Goal: Task Accomplishment & Management: Use online tool/utility

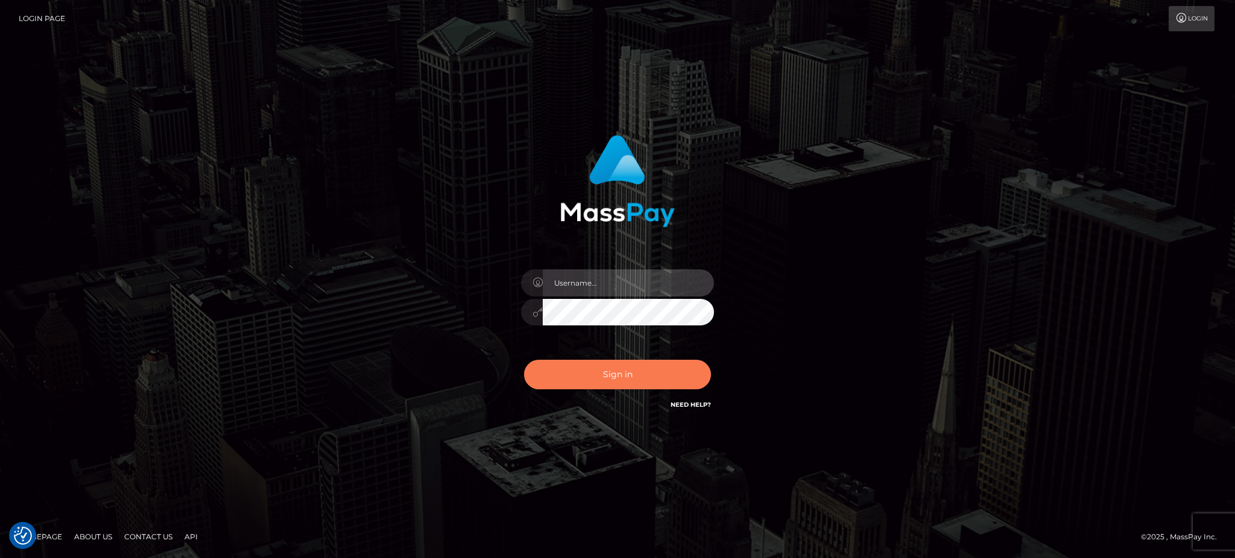
type input "[PERSON_NAME].B2"
click at [634, 377] on button "Sign in" at bounding box center [617, 375] width 187 height 30
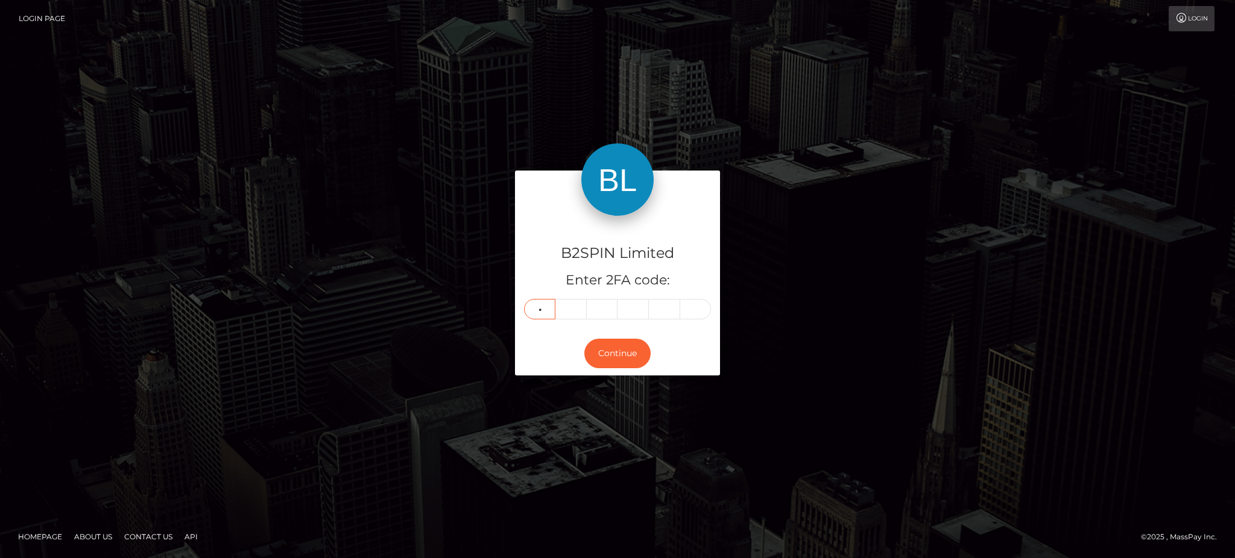
type input "6"
type input "3"
type input "7"
type input "6"
type input "3"
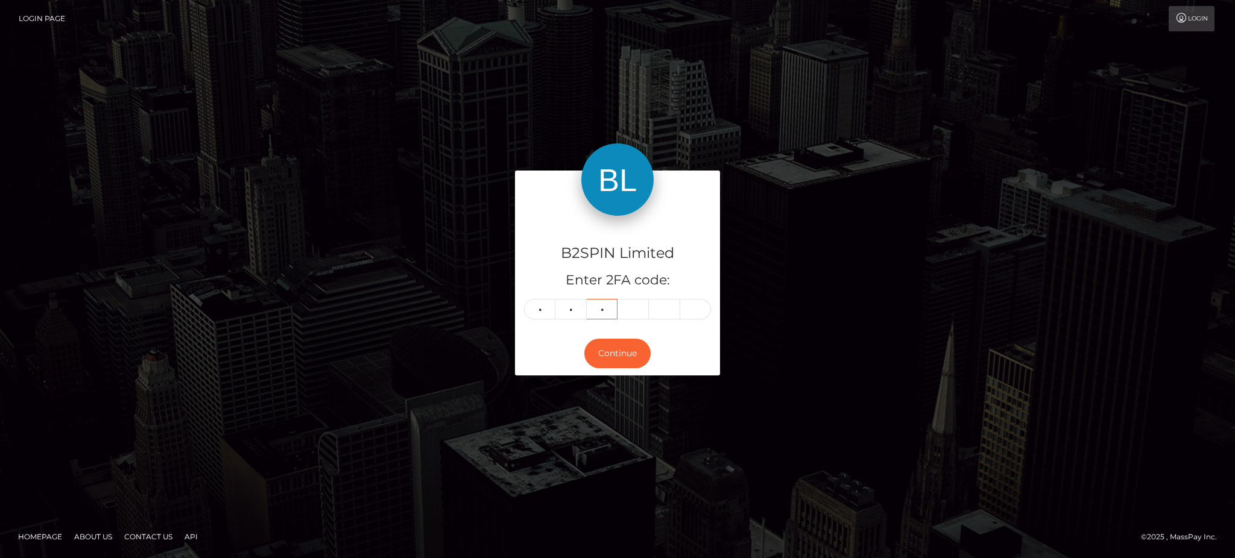
type input "7"
type input "9"
type input "6"
click at [607, 354] on button "Continue" at bounding box center [617, 354] width 66 height 30
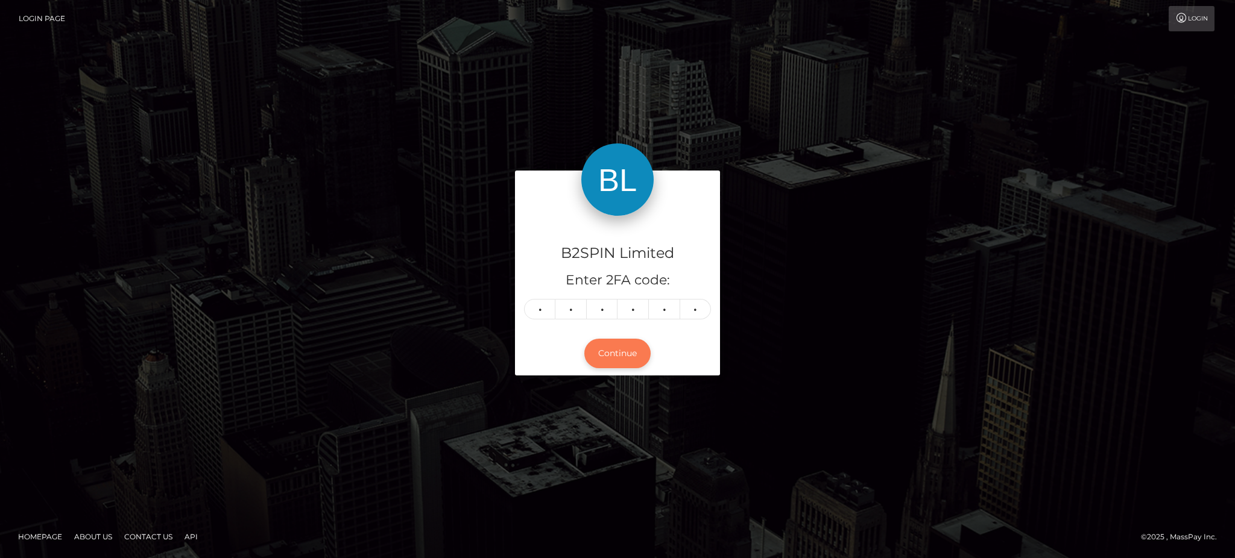
click at [630, 355] on button "Continue" at bounding box center [617, 354] width 66 height 30
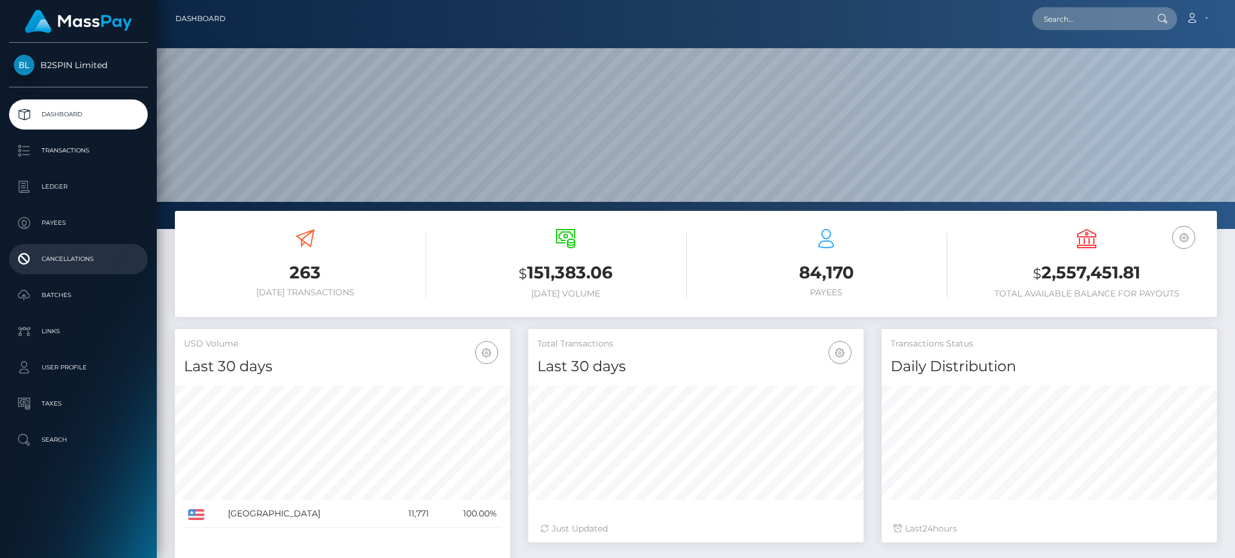
scroll to position [214, 335]
click at [82, 156] on p "Transactions" at bounding box center [78, 151] width 129 height 18
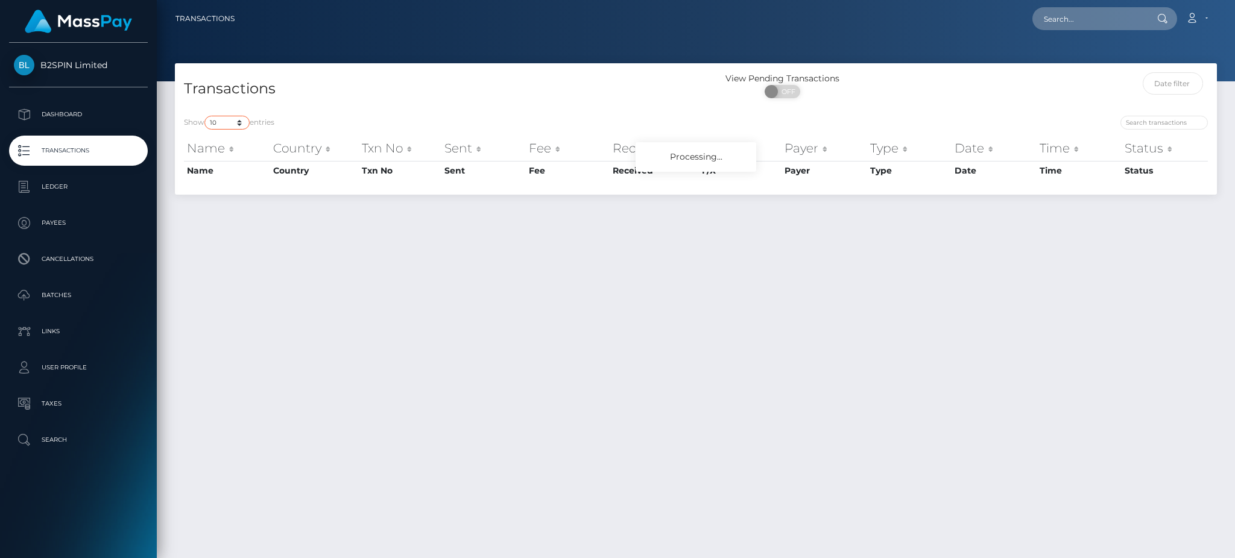
click at [223, 119] on select "10 25 50 100 250 500 1,000 3,500" at bounding box center [226, 123] width 45 height 14
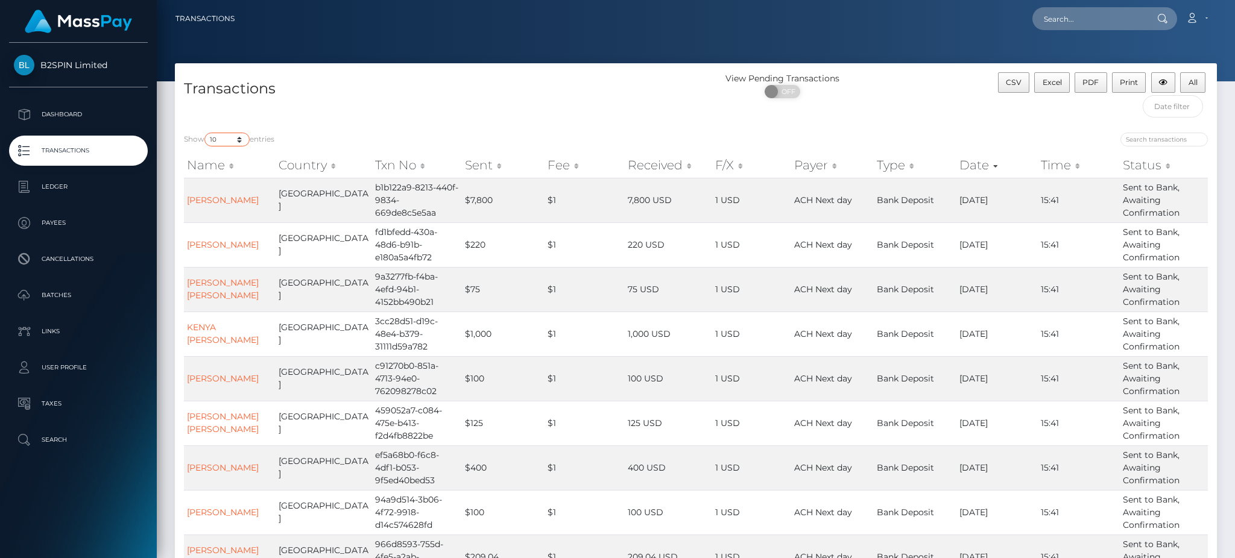
select select "3500"
click at [206, 133] on select "10 25 50 100 250 500 1,000 3,500" at bounding box center [226, 140] width 45 height 14
click at [1173, 107] on input "text" at bounding box center [1173, 106] width 61 height 22
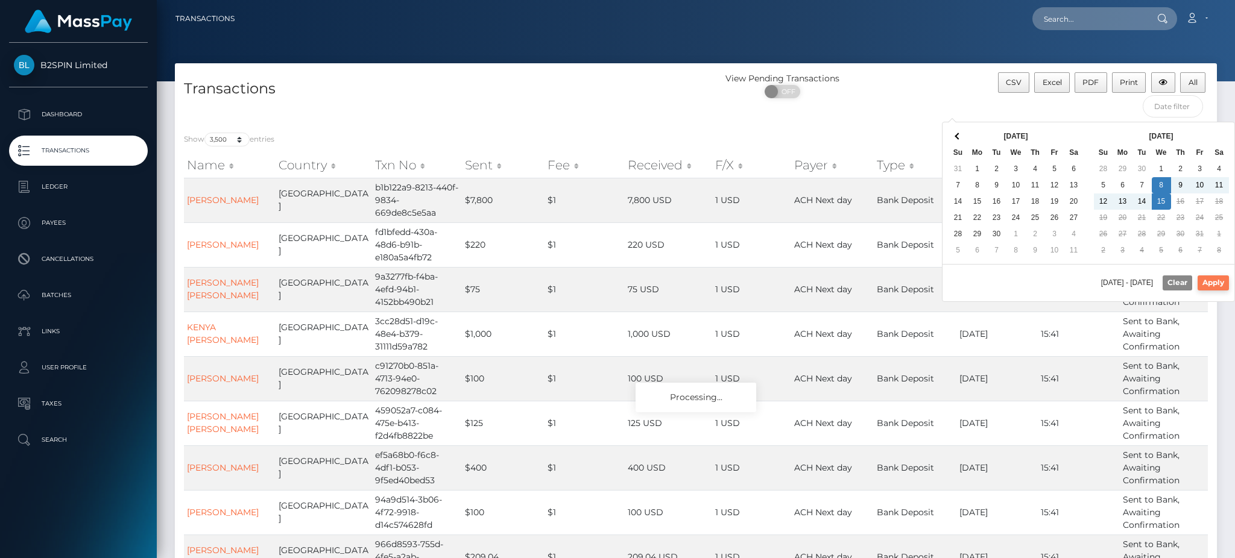
click at [1224, 283] on button "Apply" at bounding box center [1213, 283] width 31 height 14
type input "10/08/2025 - 10/15/2025"
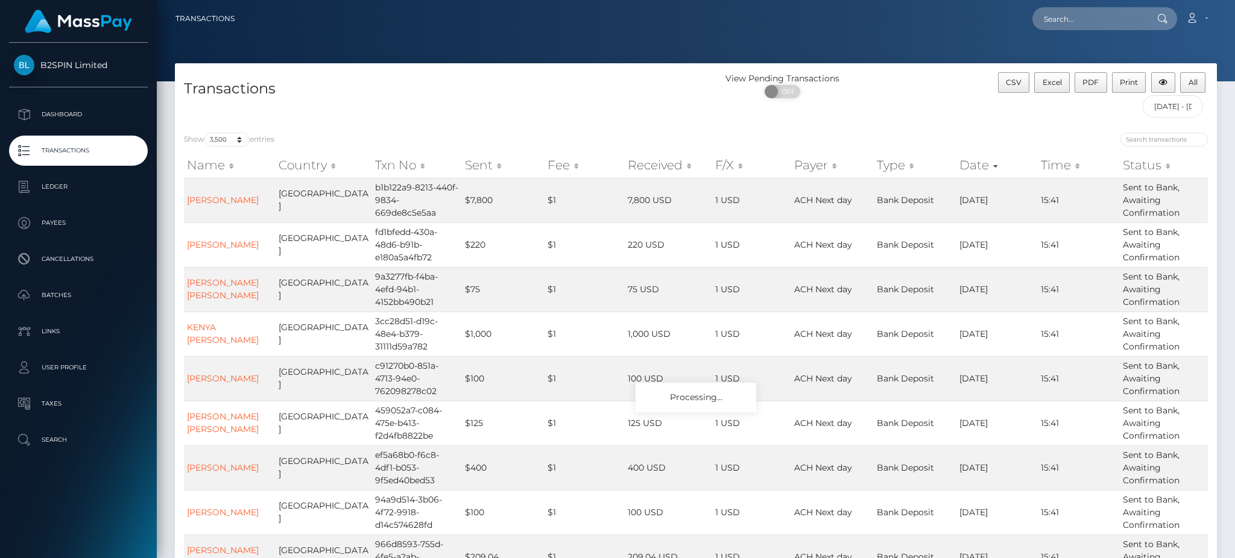
click at [690, 113] on div "Transactions" at bounding box center [435, 97] width 521 height 51
click at [892, 127] on div "Show 10 25 50 100 250 500 1,000 3,500 entries Name Country Txn No Sent Fee Rece…" at bounding box center [696, 399] width 1042 height 550
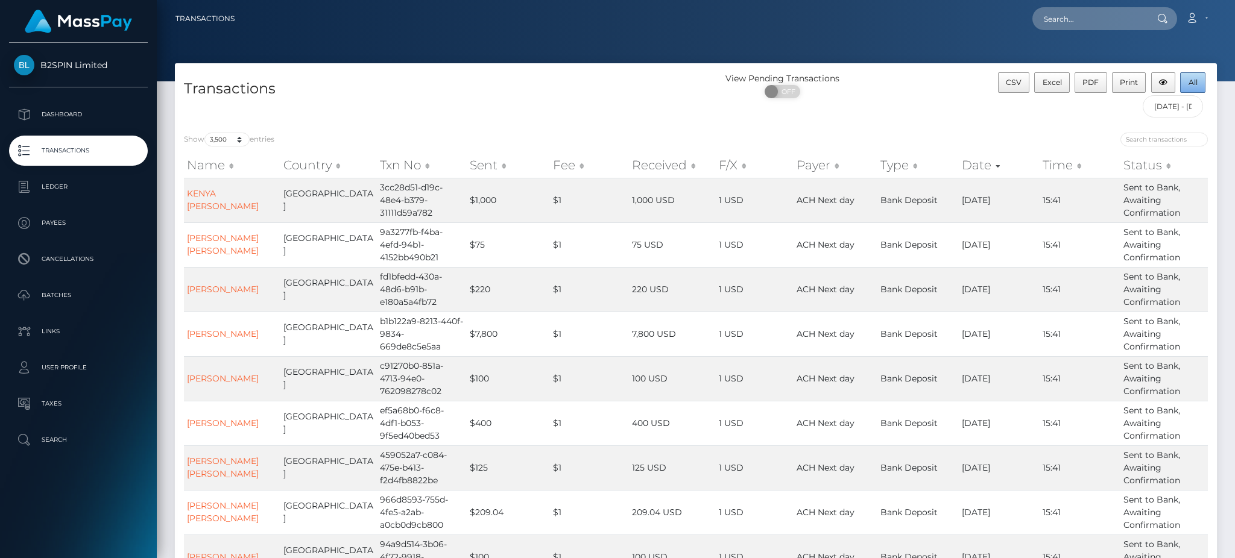
click at [1193, 81] on span "All" at bounding box center [1193, 82] width 9 height 9
